Goal: Task Accomplishment & Management: Use online tool/utility

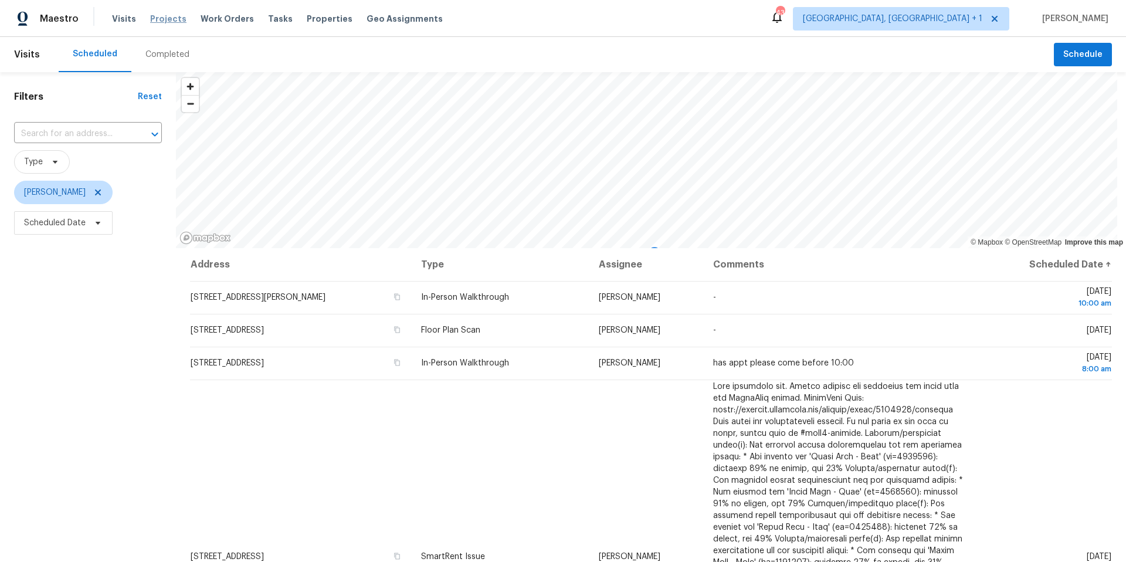
click at [170, 16] on span "Projects" at bounding box center [168, 19] width 36 height 12
click at [93, 219] on icon at bounding box center [97, 222] width 9 height 9
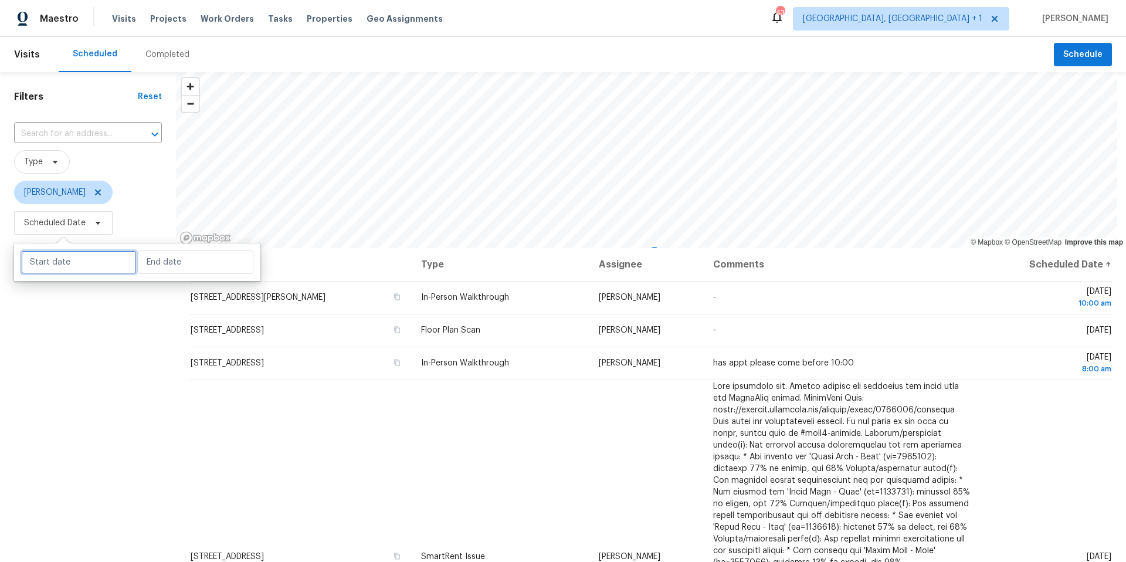
click at [103, 255] on input "text" at bounding box center [79, 262] width 116 height 23
select select "7"
select select "2025"
select select "8"
select select "2025"
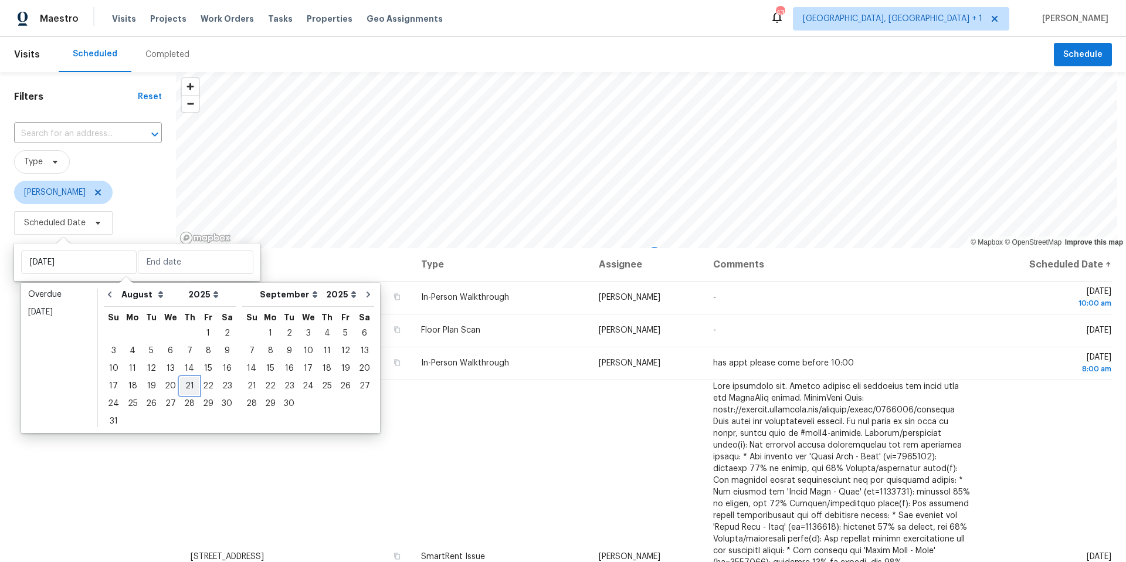
click at [189, 386] on div "21" at bounding box center [189, 386] width 19 height 16
type input "[DATE]"
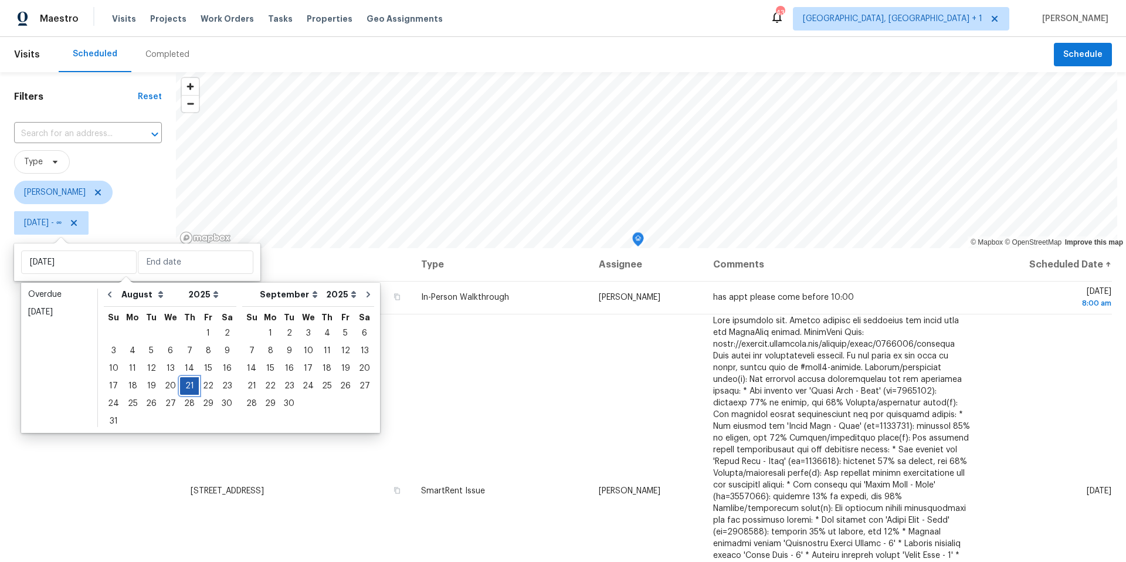
click at [189, 385] on div "21" at bounding box center [189, 386] width 19 height 16
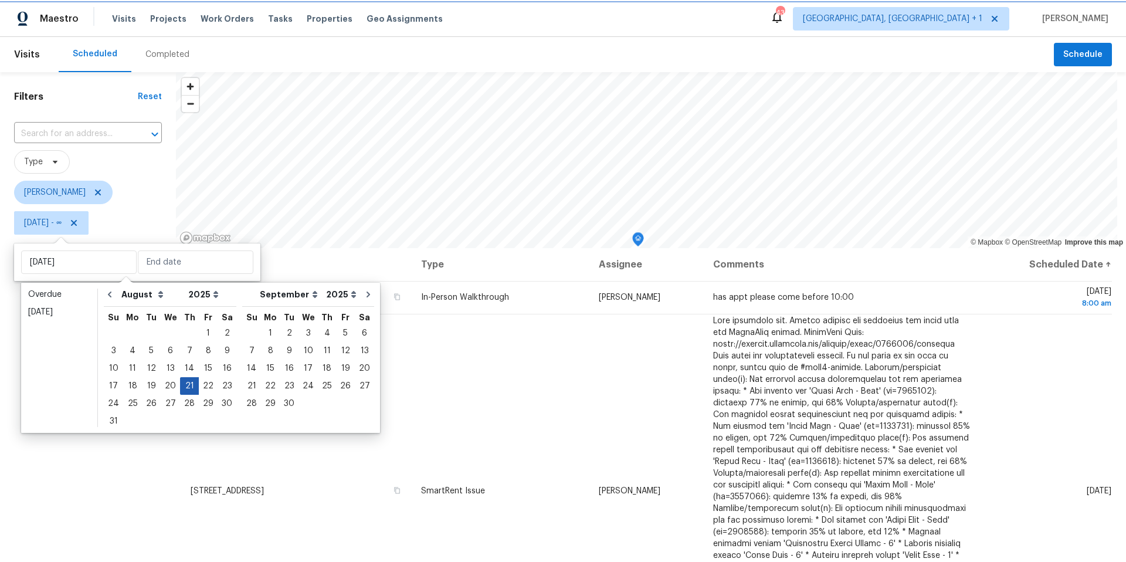
type input "[DATE]"
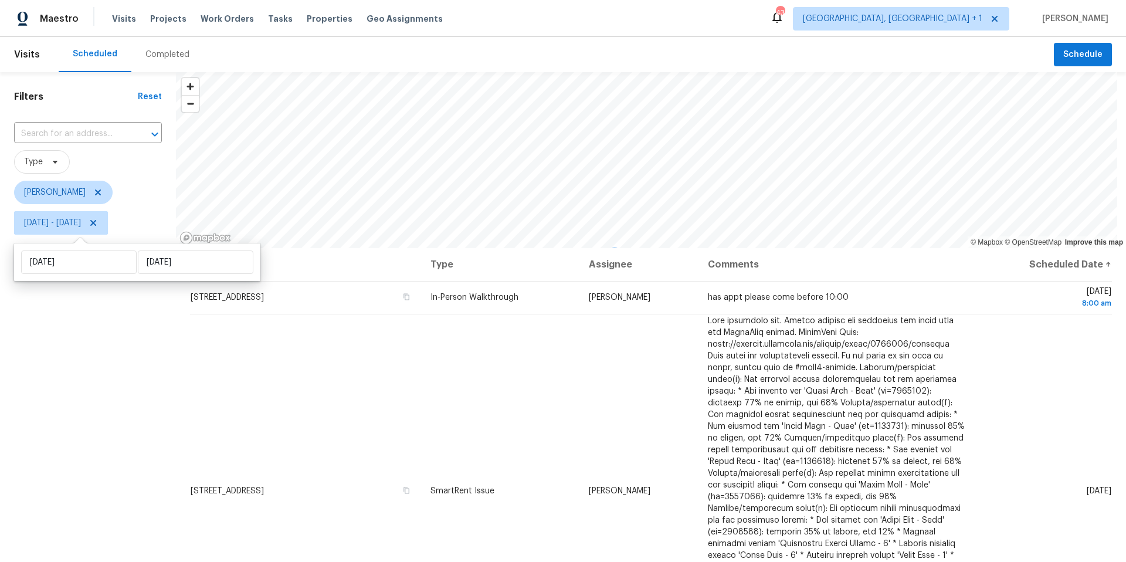
click at [83, 401] on div "Filters Reset ​ Type Nelson Figueroa Thu, Aug 21 - Thu, Aug 21" at bounding box center [88, 384] width 176 height 625
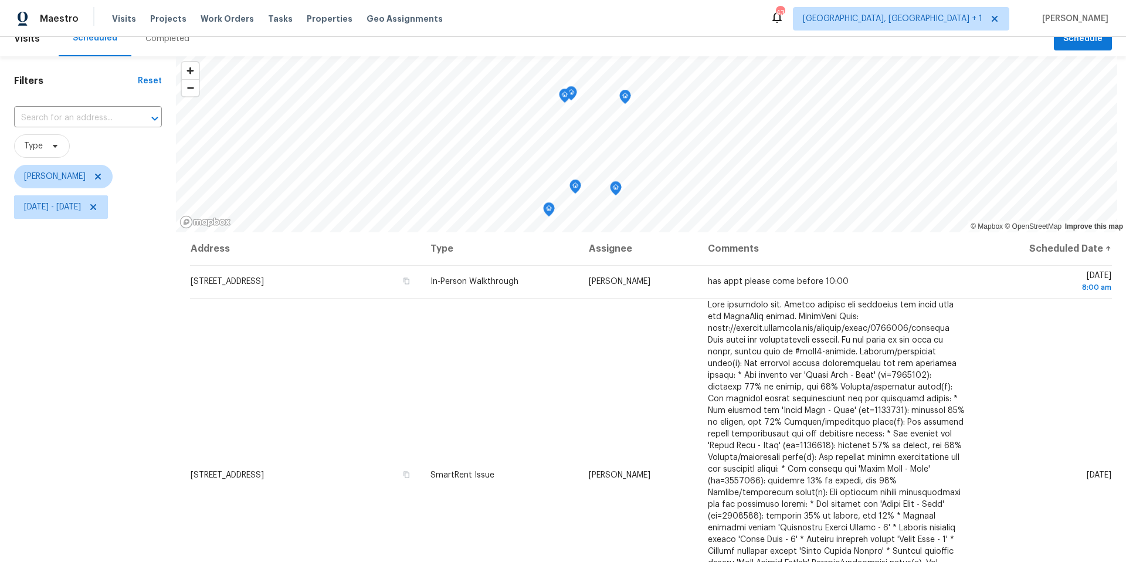
scroll to position [43, 0]
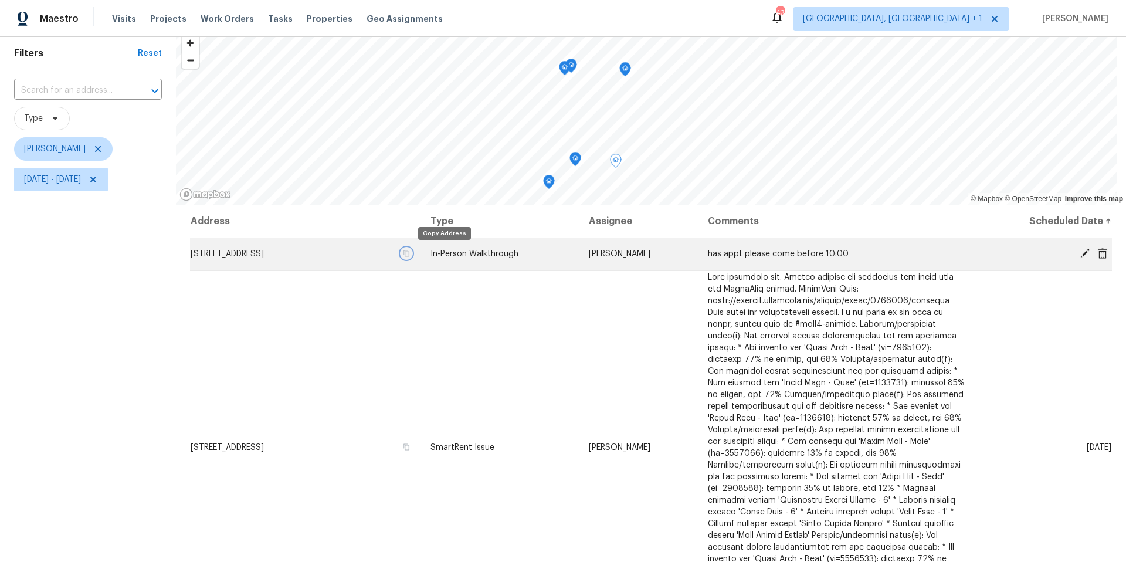
click at [410, 255] on icon "button" at bounding box center [406, 253] width 7 height 7
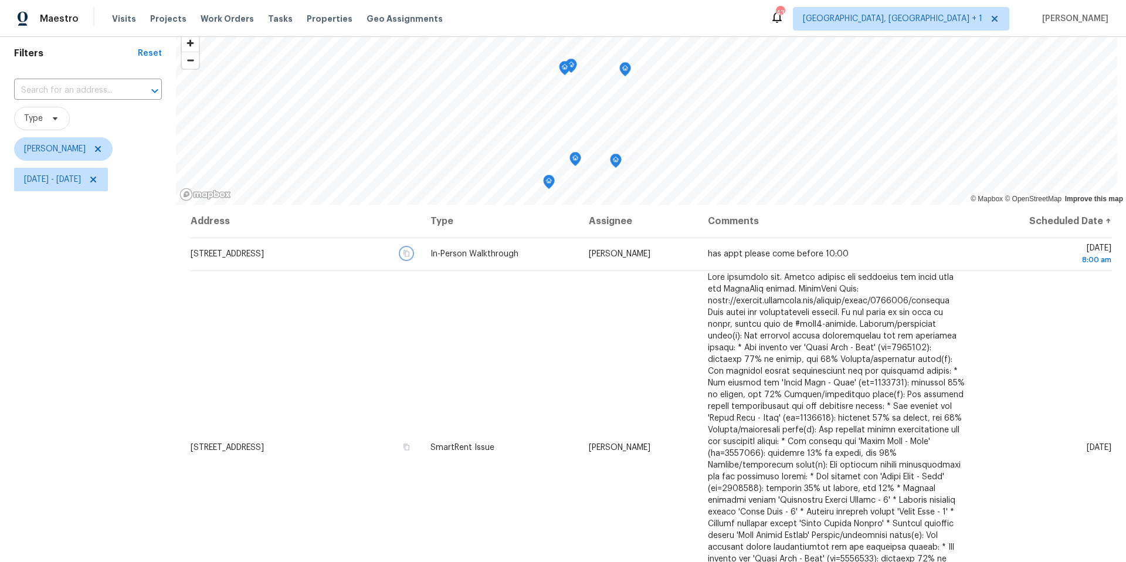
click at [624, 71] on icon "Map marker" at bounding box center [625, 69] width 11 height 13
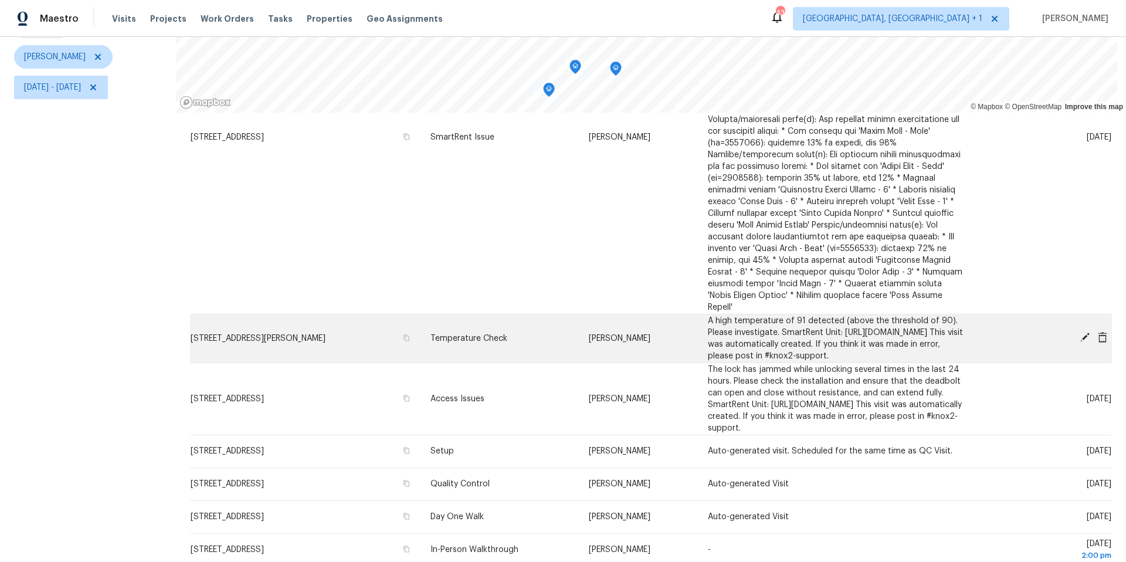
scroll to position [252, 0]
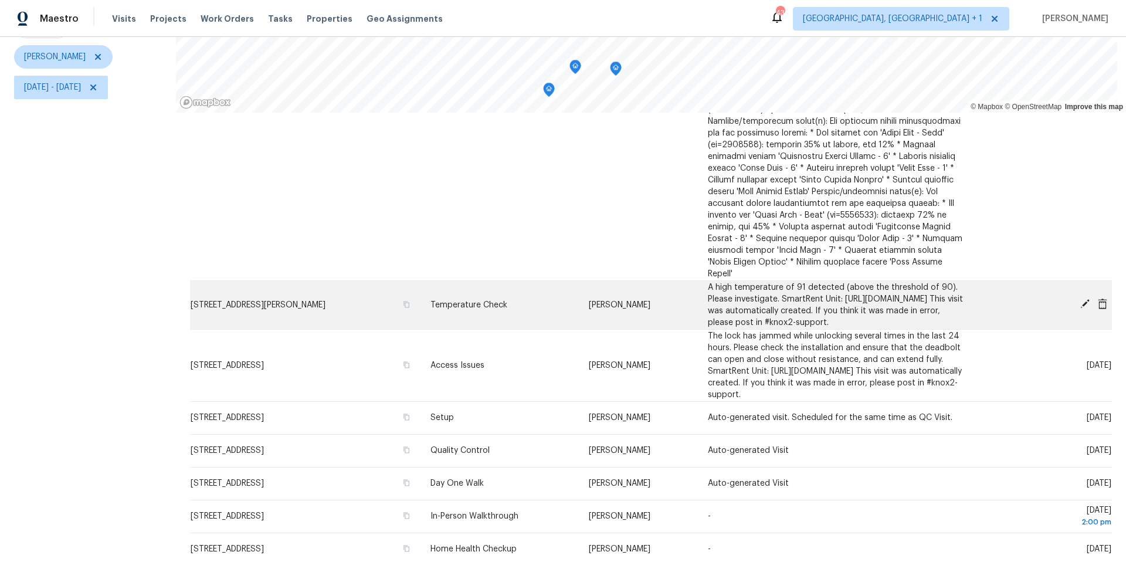
click at [1081, 301] on icon at bounding box center [1085, 303] width 9 height 9
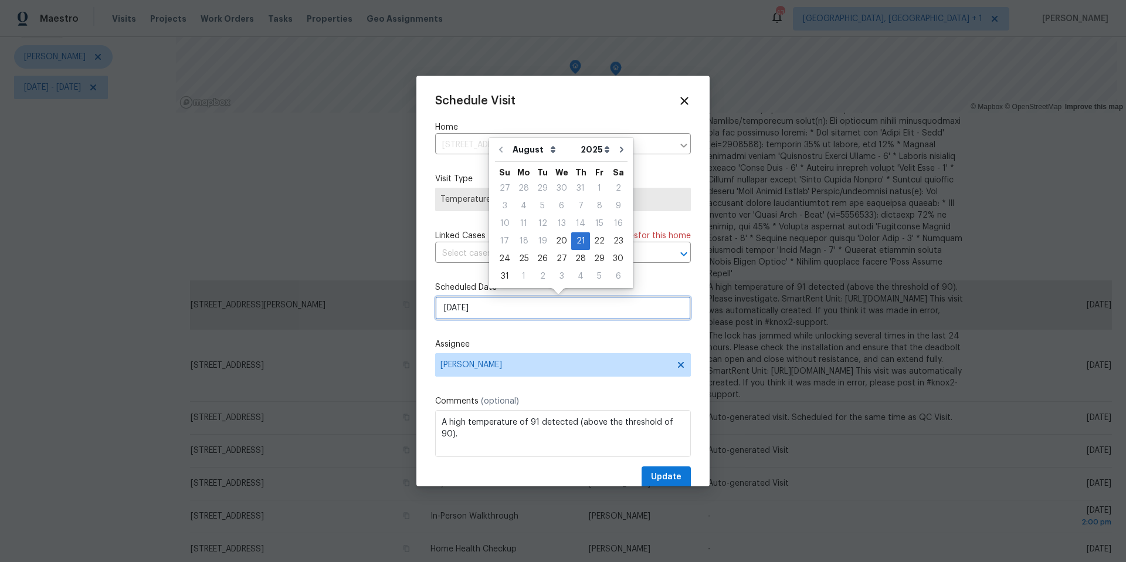
click at [525, 302] on input "8/21/2025" at bounding box center [563, 307] width 256 height 23
click at [590, 258] on div "29" at bounding box center [599, 259] width 19 height 16
type input "8/29/2025"
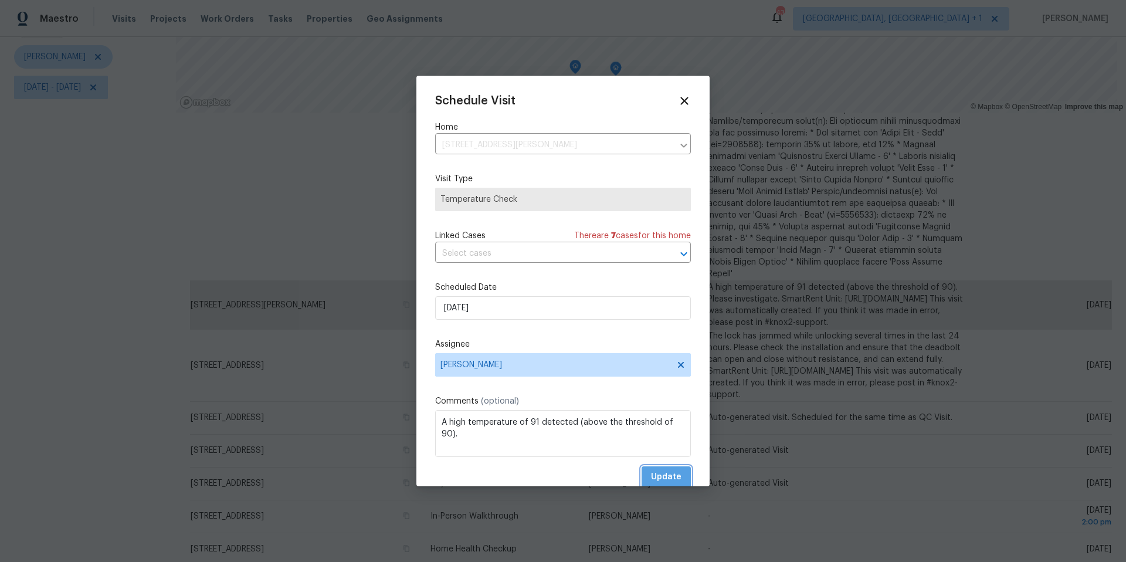
click at [662, 478] on span "Update" at bounding box center [666, 477] width 31 height 15
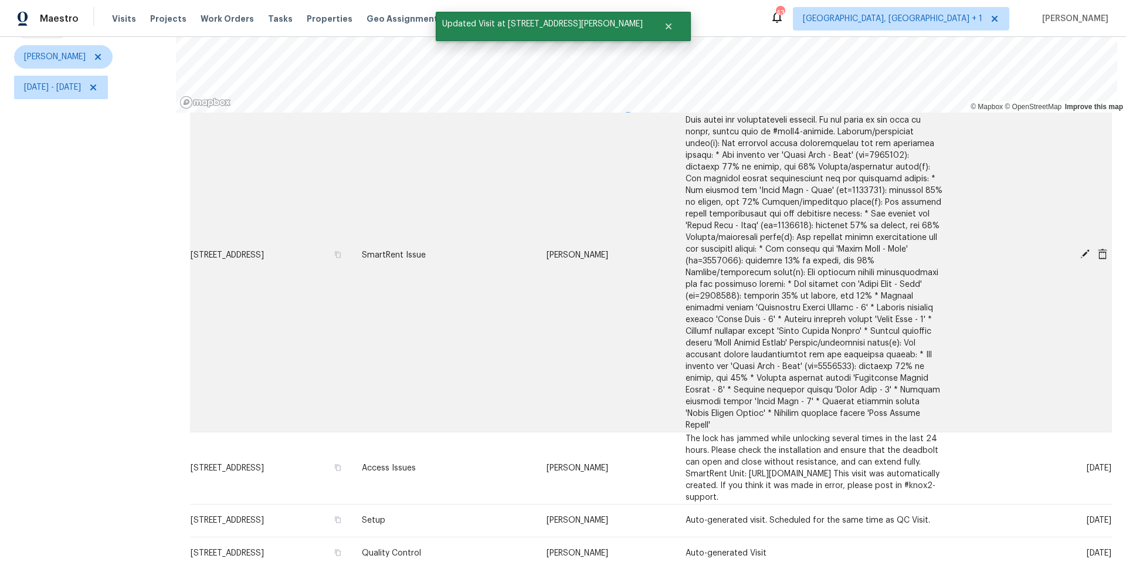
scroll to position [0, 0]
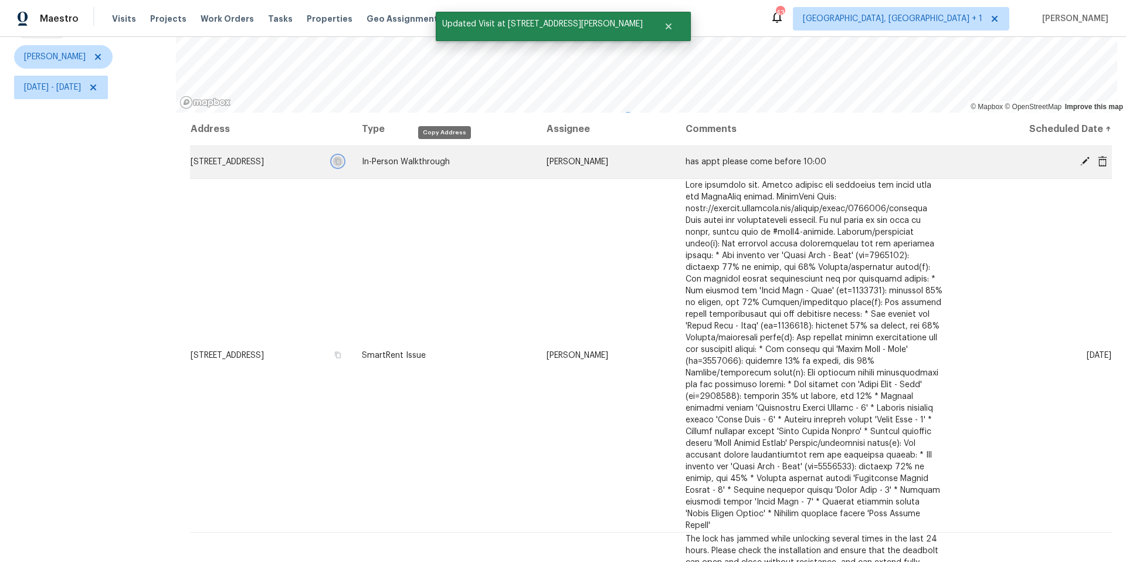
click at [341, 158] on icon "button" at bounding box center [338, 161] width 6 height 6
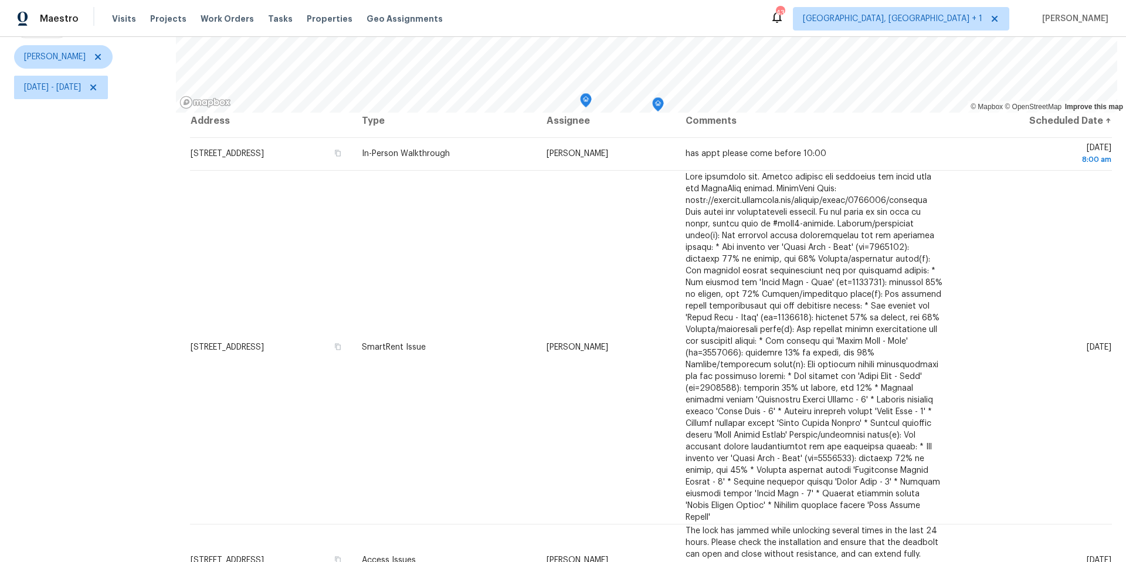
scroll to position [17, 0]
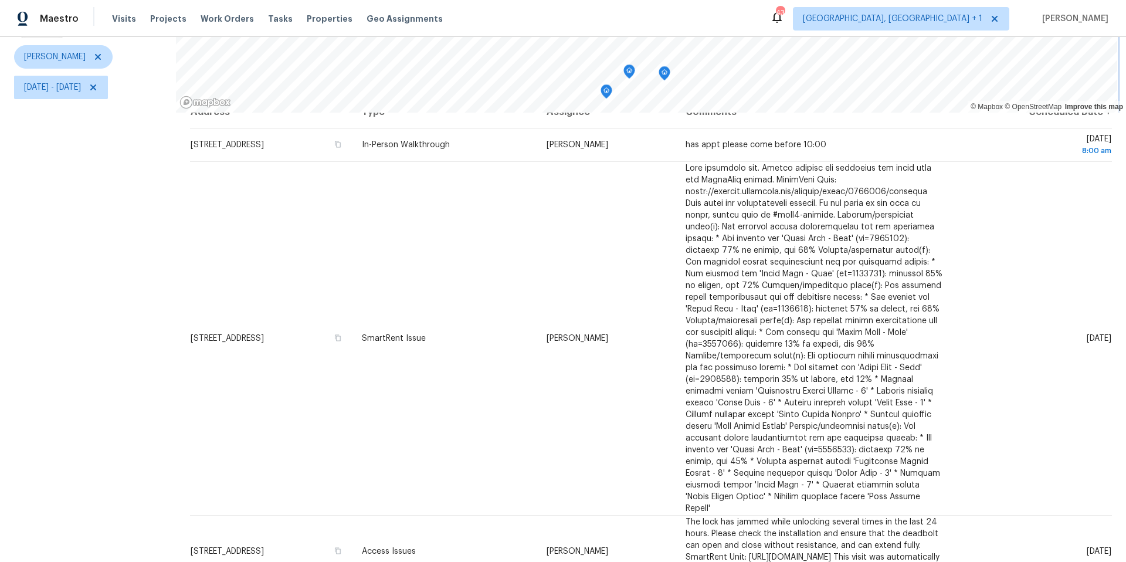
click at [631, 65] on icon "Map marker" at bounding box center [629, 71] width 11 height 13
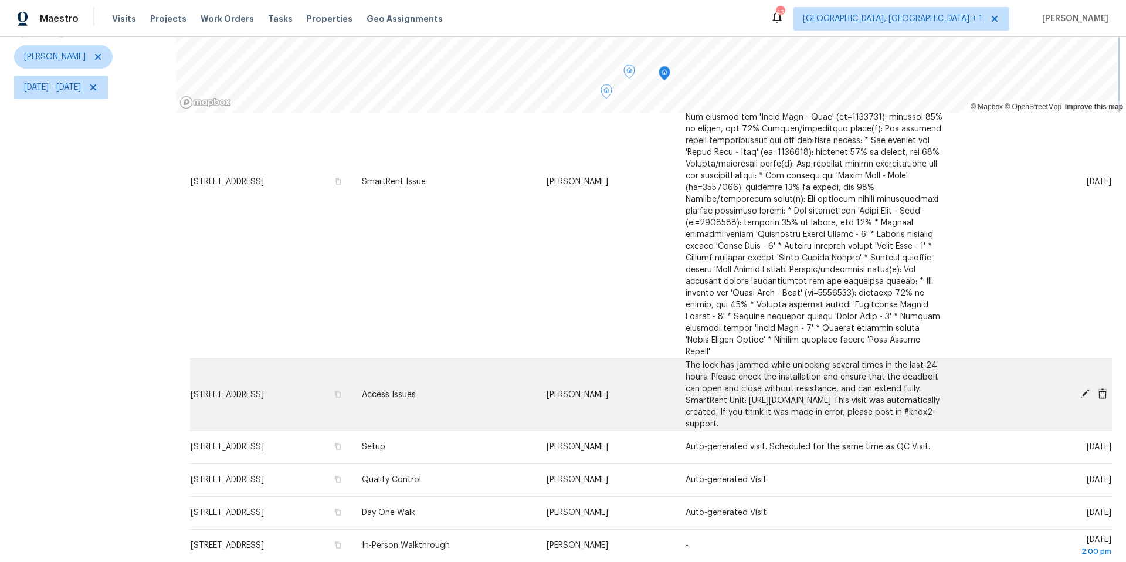
scroll to position [228, 0]
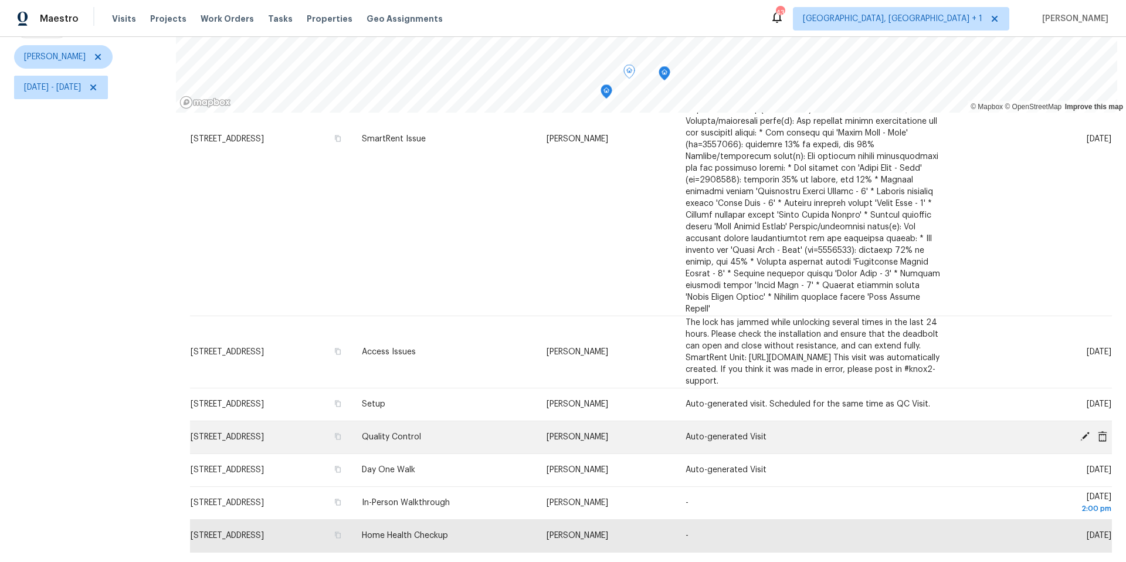
click at [1081, 432] on icon at bounding box center [1085, 436] width 9 height 9
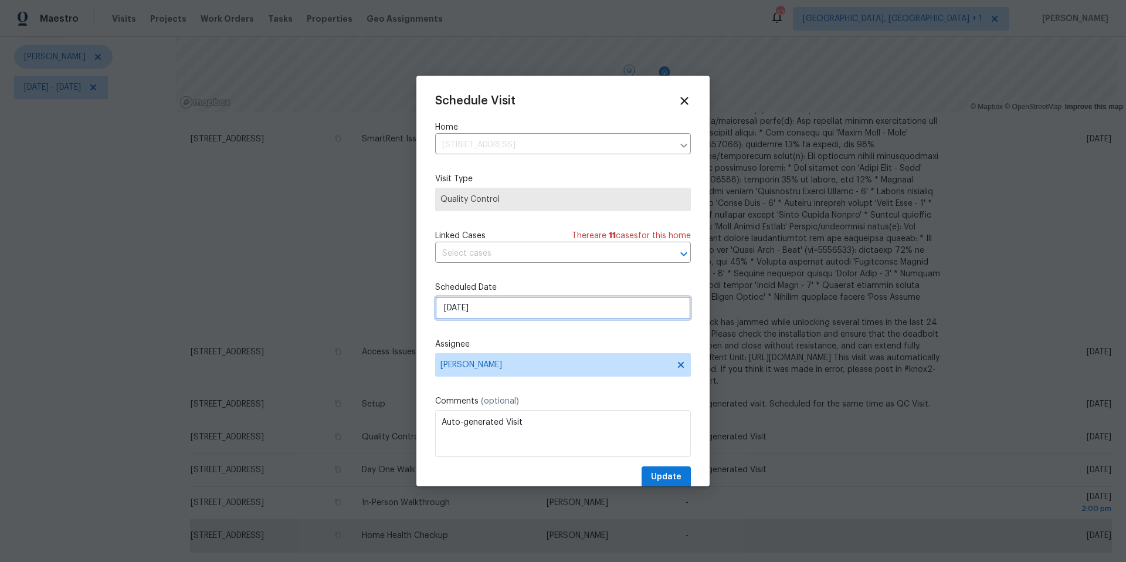
click at [461, 304] on input "8/21/2025" at bounding box center [563, 307] width 256 height 23
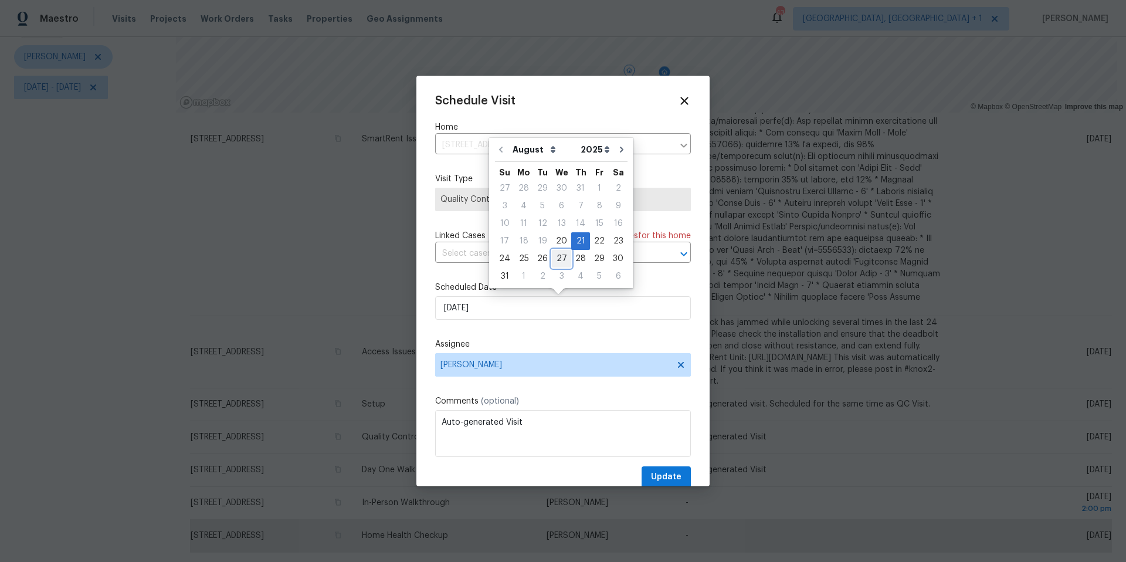
click at [556, 255] on div "27" at bounding box center [561, 259] width 19 height 16
type input "8/27/2025"
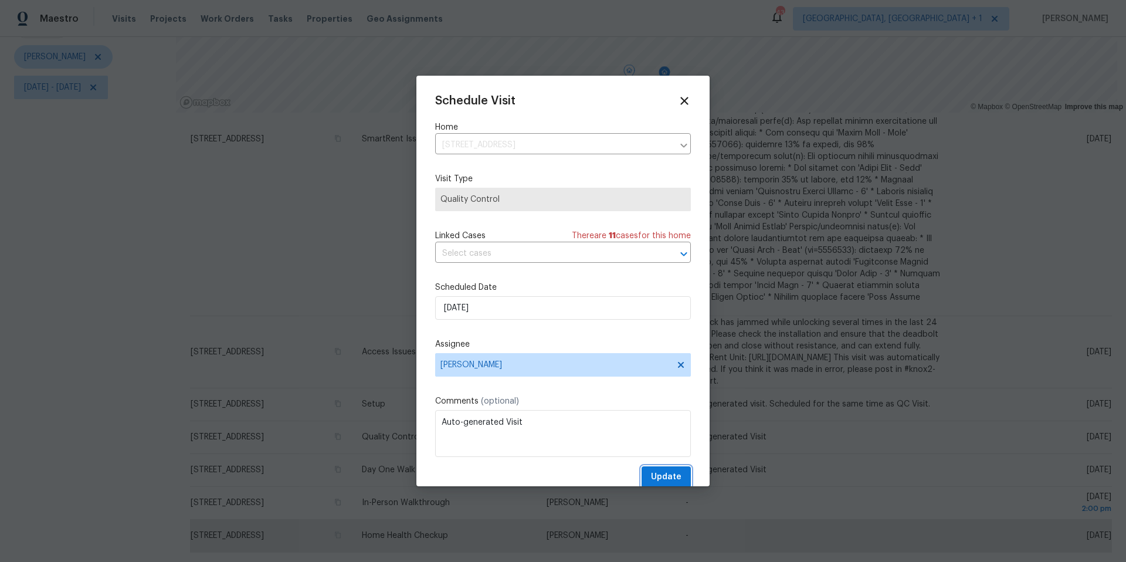
click at [655, 478] on span "Update" at bounding box center [666, 477] width 31 height 15
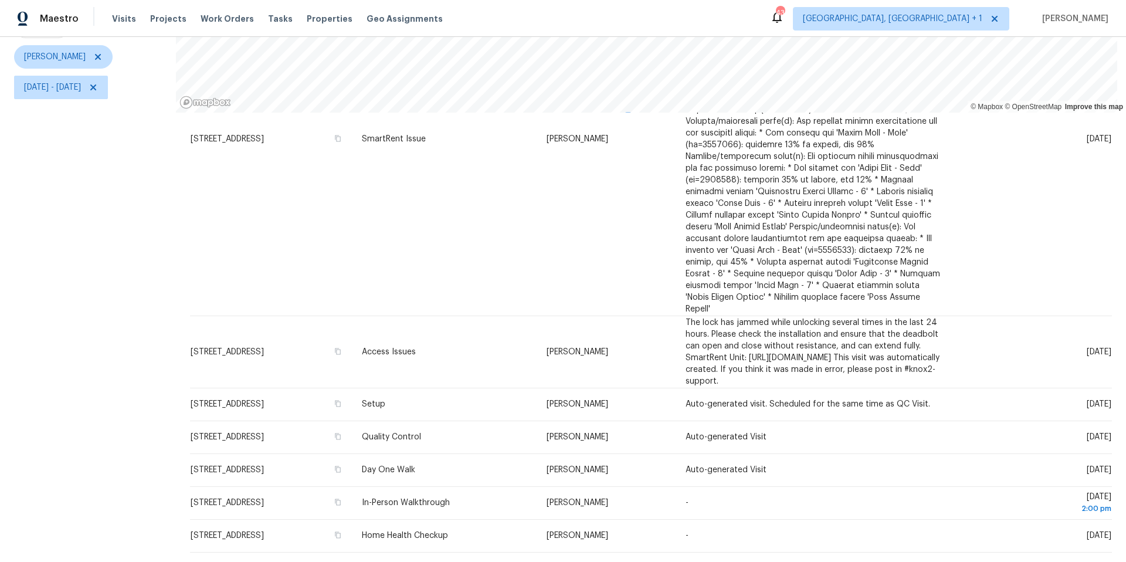
scroll to position [195, 0]
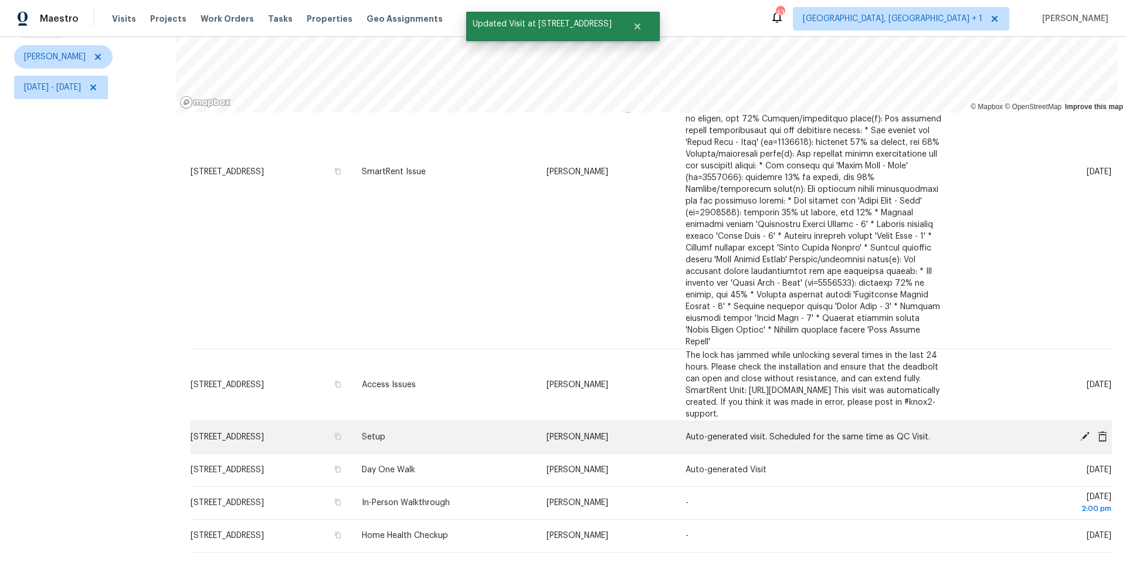
click at [1058, 431] on div at bounding box center [1037, 437] width 150 height 12
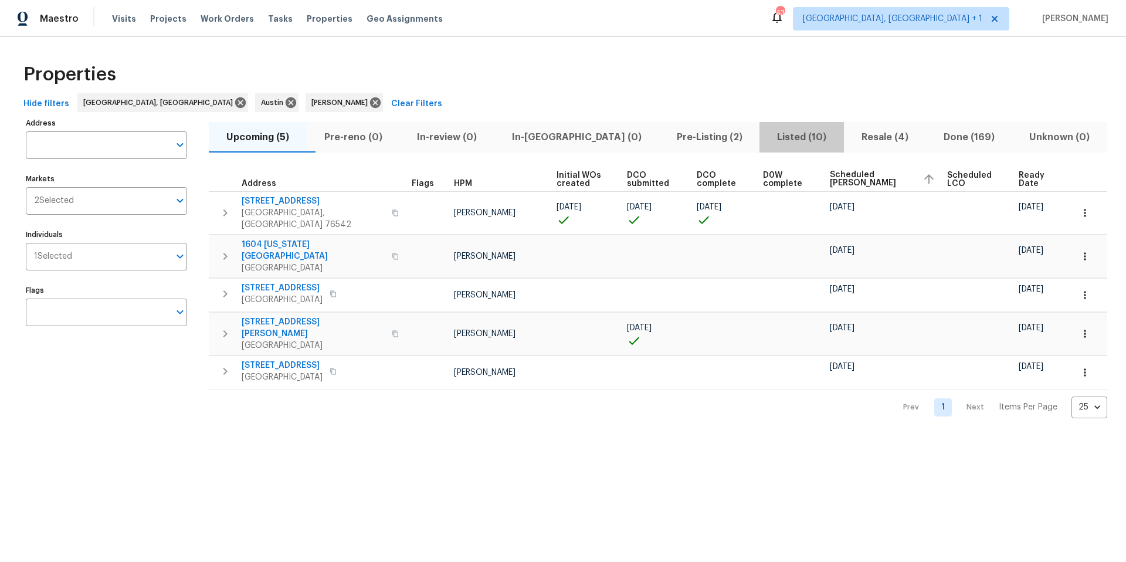
click at [775, 137] on span "Listed (10)" at bounding box center [802, 137] width 70 height 16
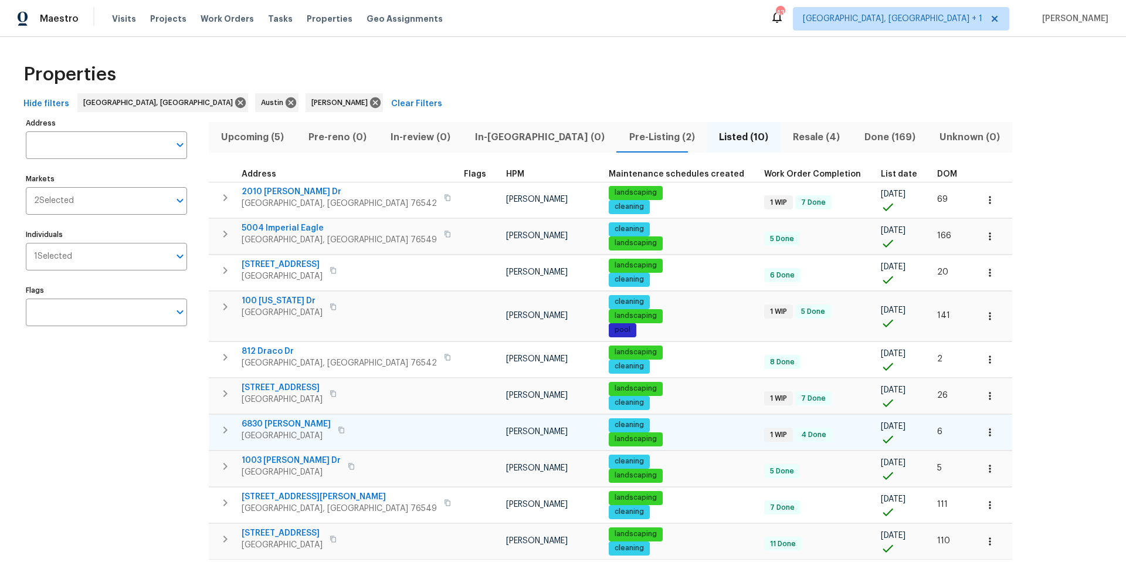
click at [298, 424] on span "6830 [PERSON_NAME]" at bounding box center [286, 424] width 89 height 12
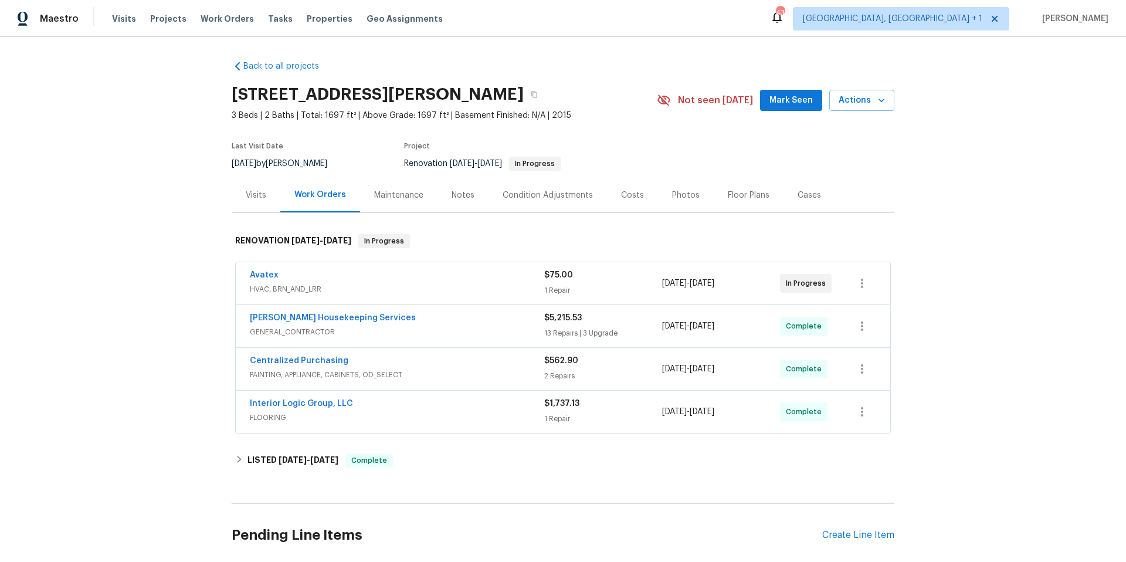
click at [391, 285] on span "HVAC, BRN_AND_LRR" at bounding box center [397, 289] width 295 height 12
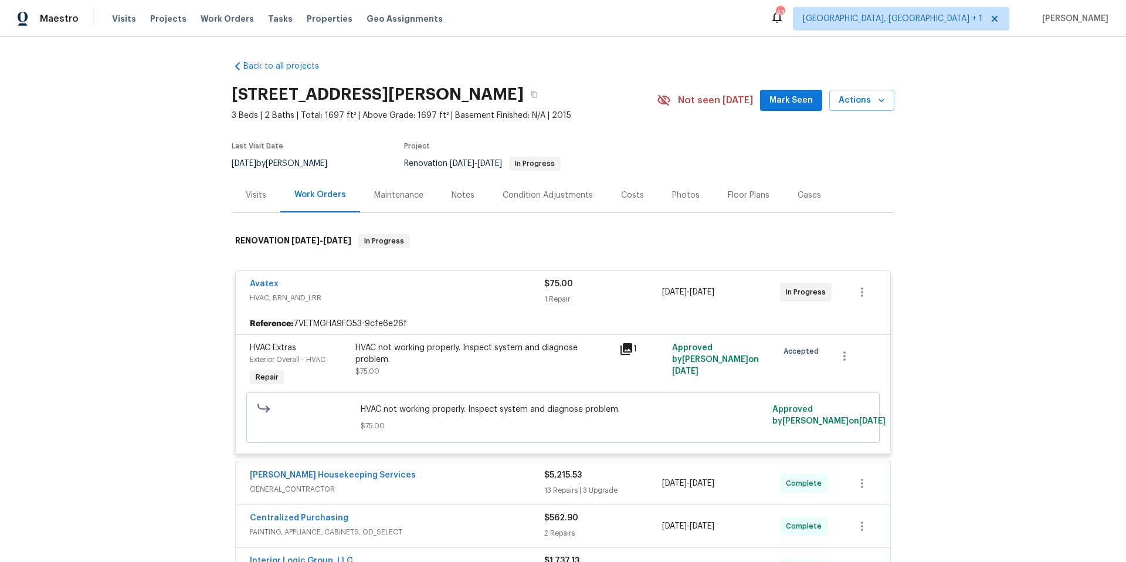
click at [391, 285] on div "Avatex" at bounding box center [397, 285] width 295 height 14
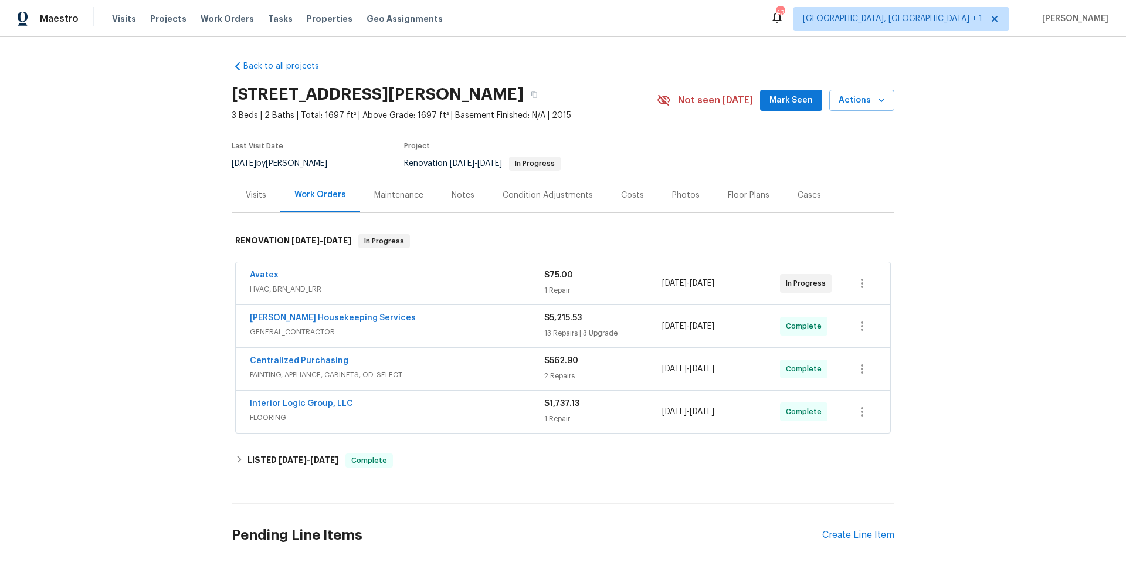
click at [391, 285] on span "HVAC, BRN_AND_LRR" at bounding box center [397, 289] width 295 height 12
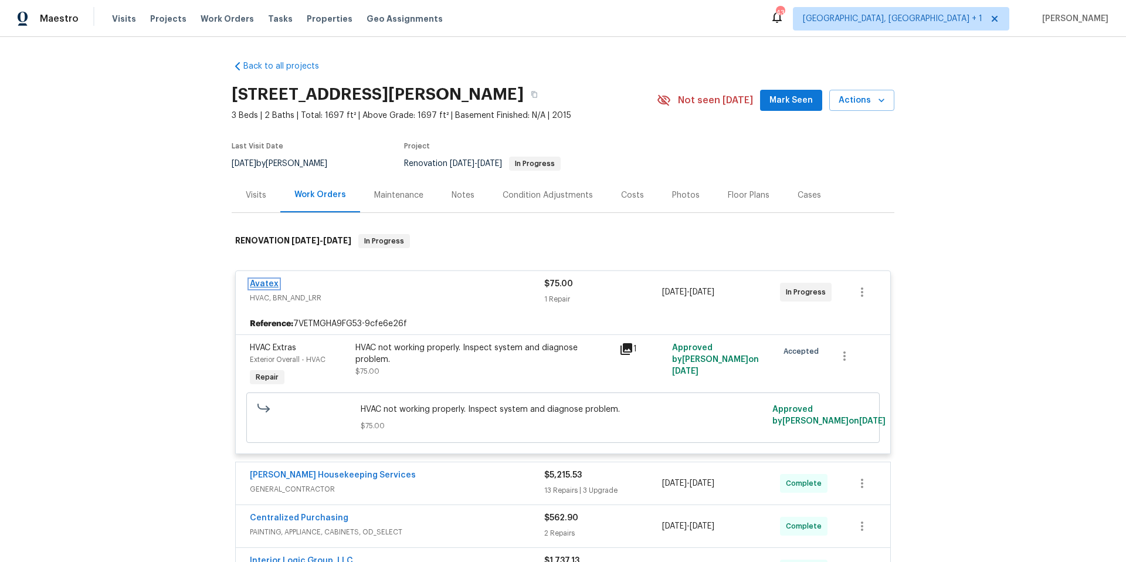
click at [266, 283] on link "Avatex" at bounding box center [264, 284] width 29 height 8
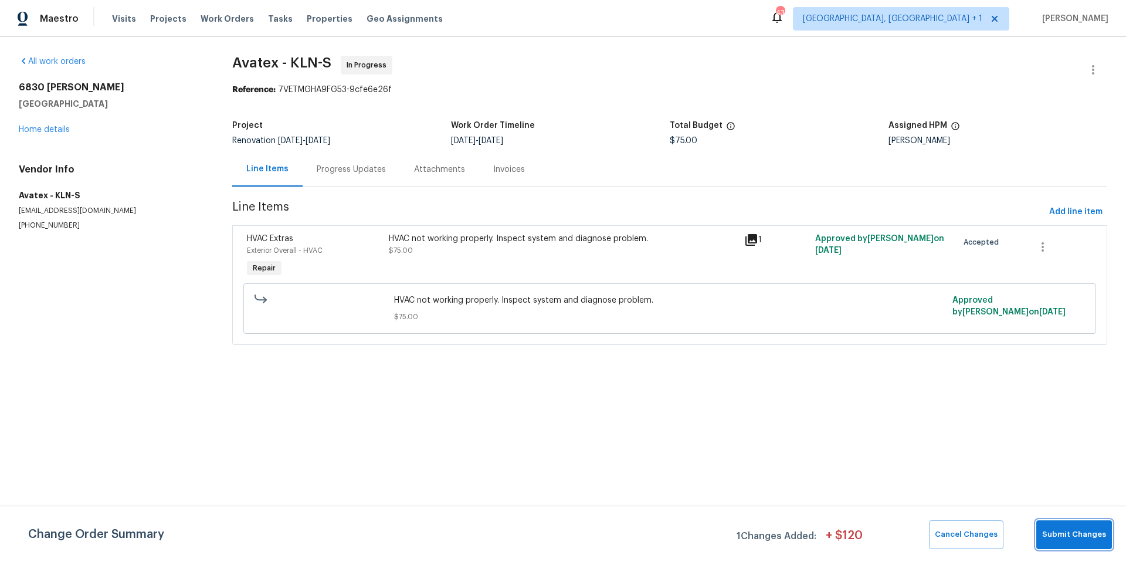
click at [1061, 529] on span "Submit Changes" at bounding box center [1075, 534] width 64 height 13
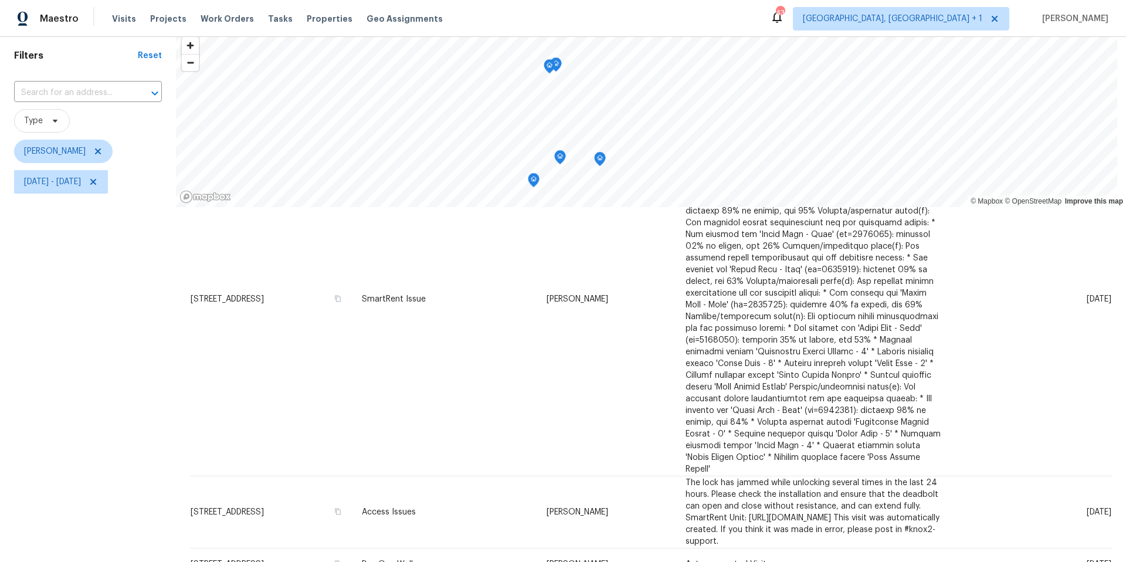
scroll to position [144, 0]
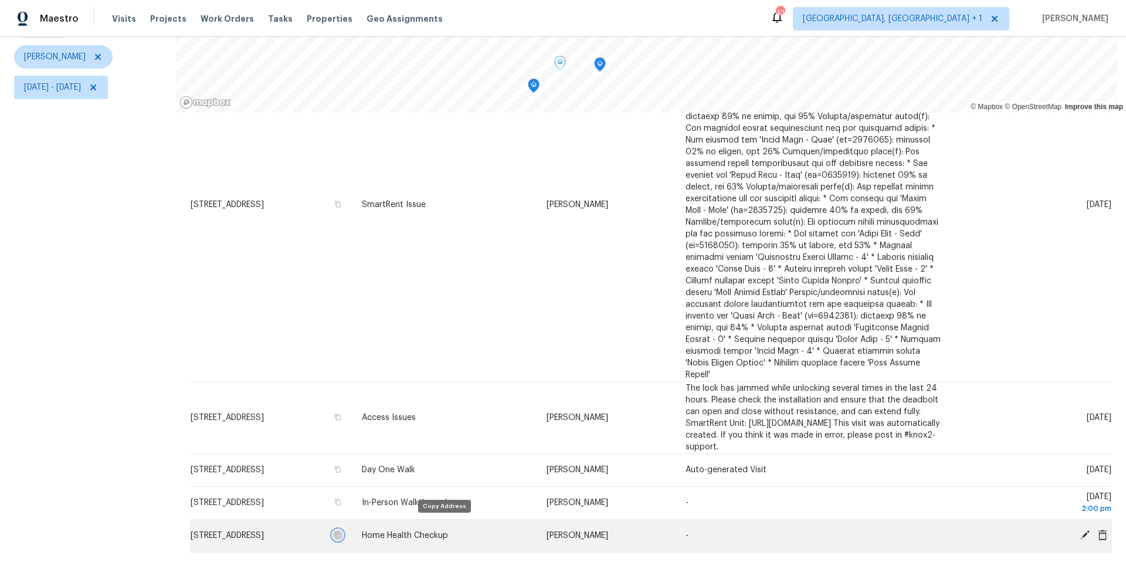
click at [341, 532] on icon "button" at bounding box center [337, 535] width 7 height 7
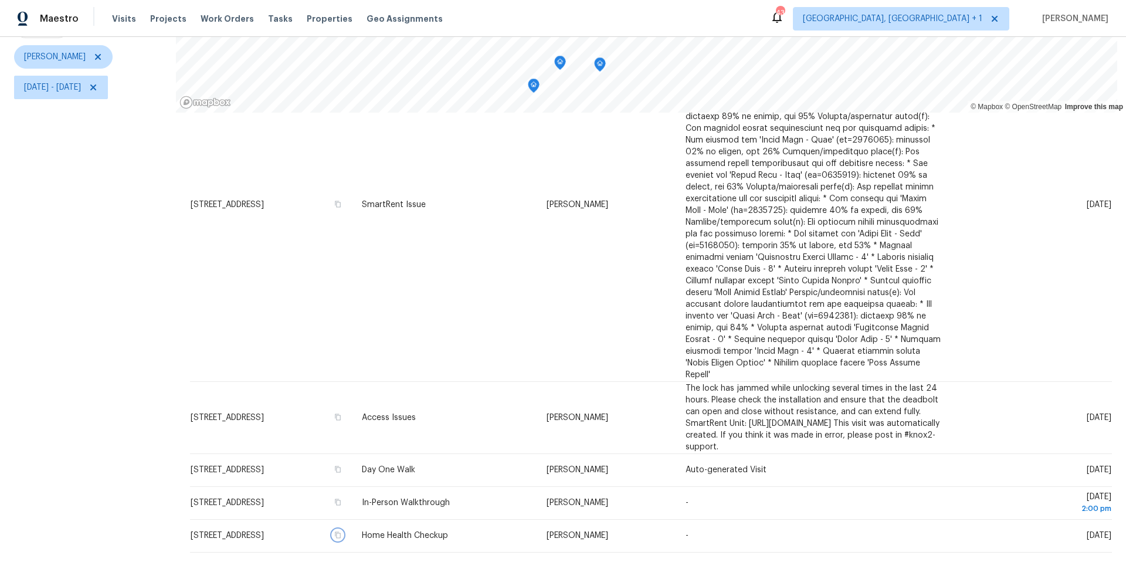
click at [534, 79] on icon "Map marker" at bounding box center [534, 85] width 11 height 13
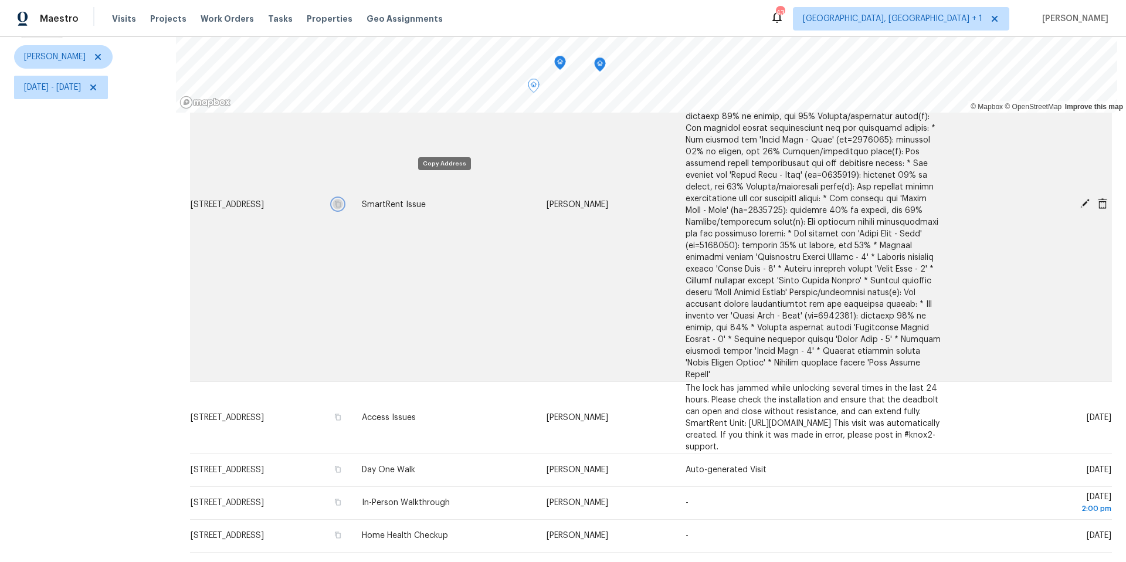
click at [341, 201] on icon "button" at bounding box center [338, 204] width 6 height 6
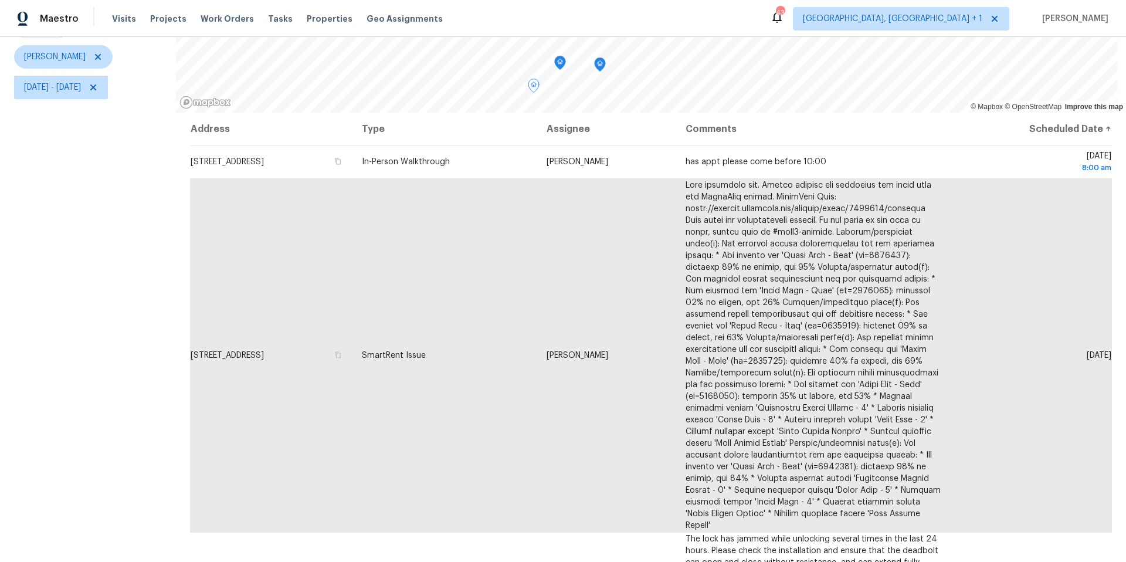
scroll to position [163, 0]
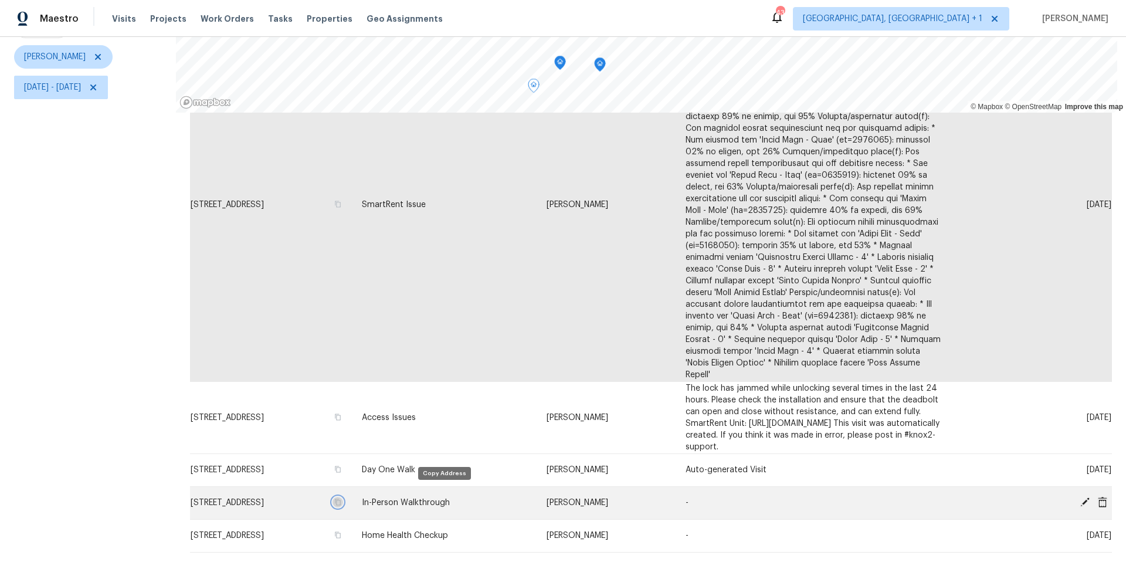
click at [341, 499] on icon "button" at bounding box center [337, 502] width 7 height 7
